Goal: Transaction & Acquisition: Purchase product/service

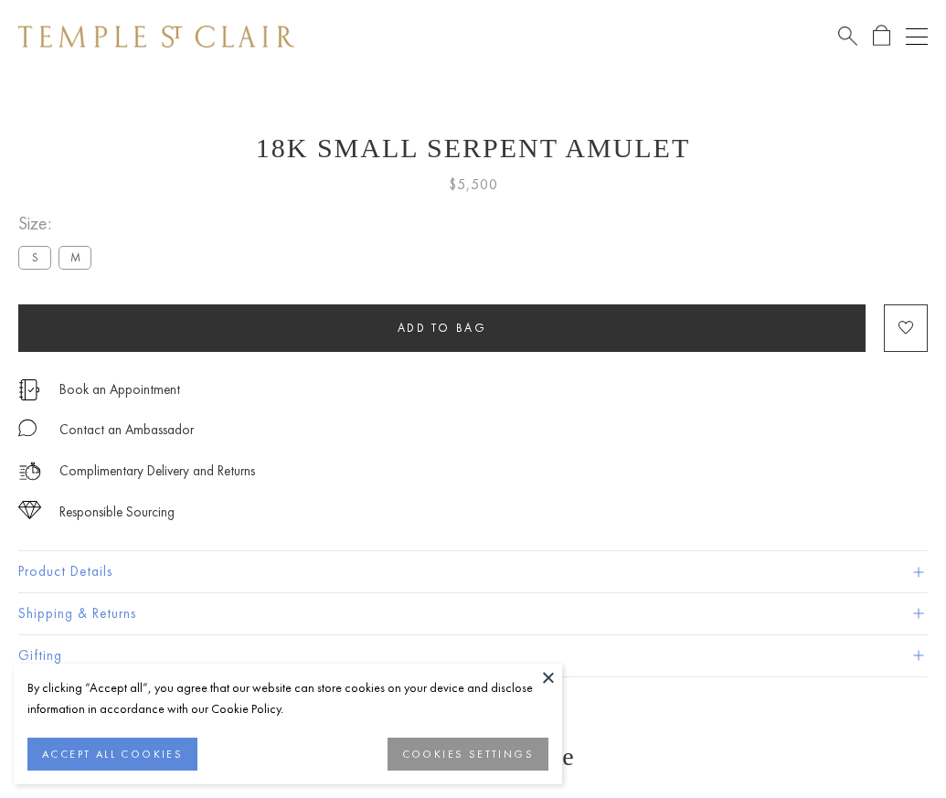
click at [441, 327] on span "Add to bag" at bounding box center [443, 328] width 90 height 16
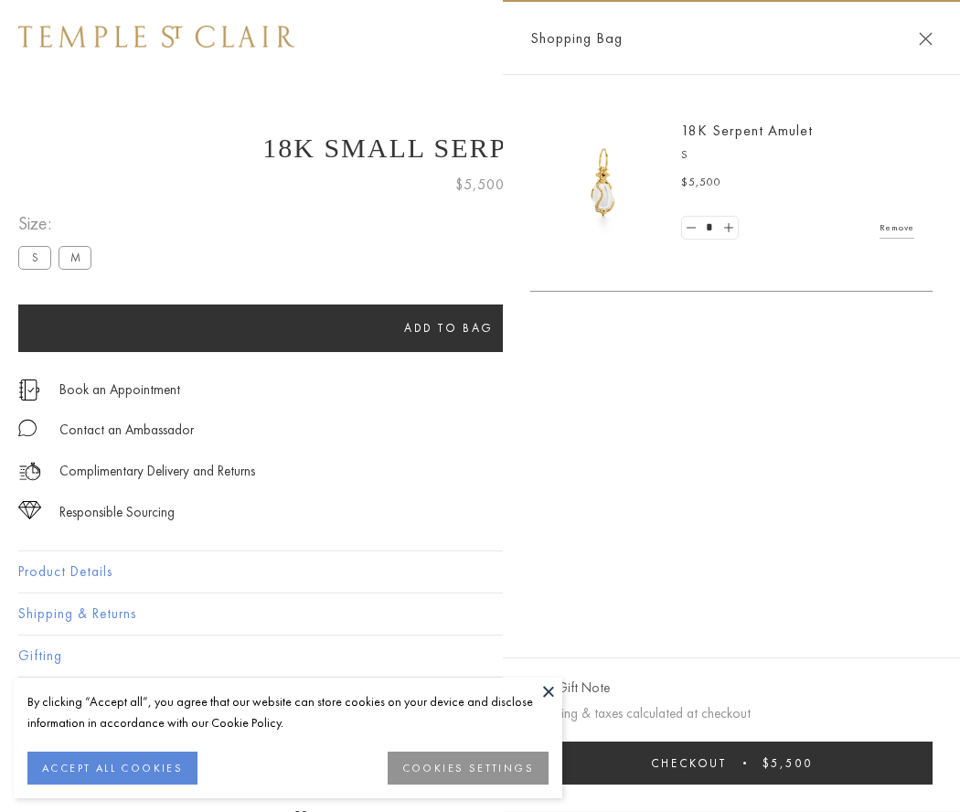
click at [743, 762] on button "Checkout $5,500" at bounding box center [731, 762] width 402 height 43
